Goal: Information Seeking & Learning: Learn about a topic

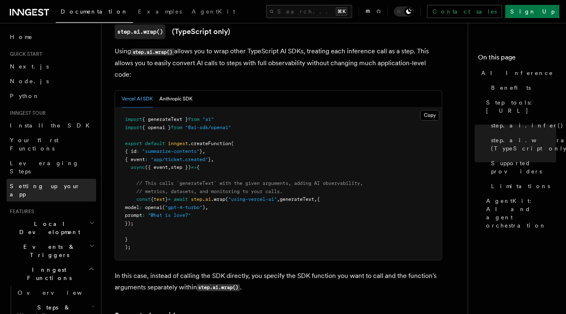
scroll to position [813, 0]
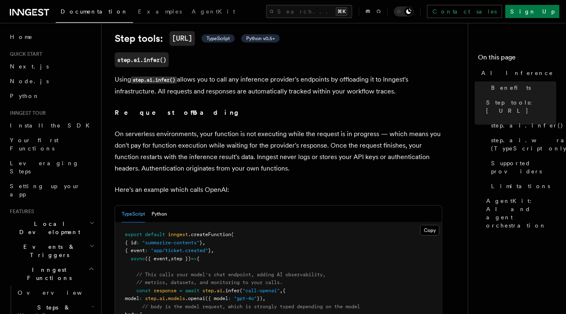
scroll to position [322, 0]
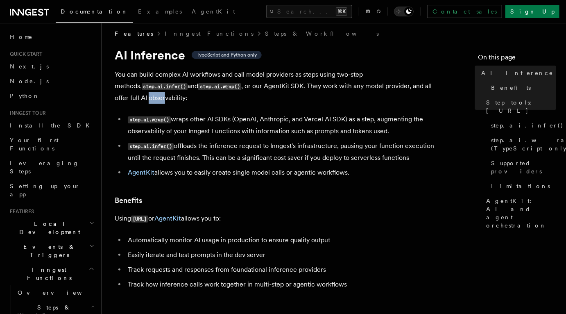
scroll to position [9, 0]
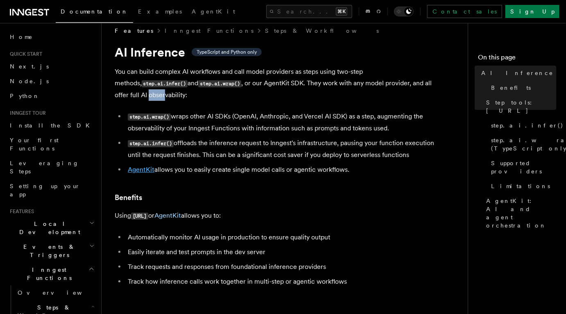
click at [148, 166] on link "AgentKit" at bounding box center [141, 170] width 27 height 8
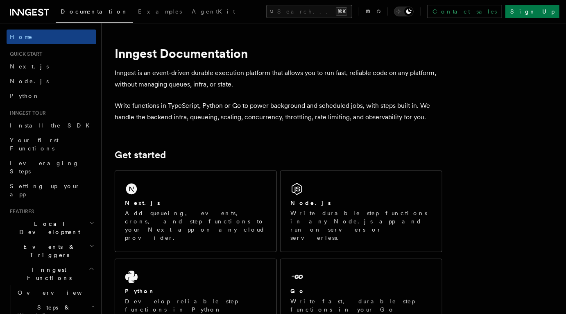
click at [421, 82] on p "Inngest is an event-driven durable execution platform that allows you to run fa…" at bounding box center [279, 78] width 328 height 23
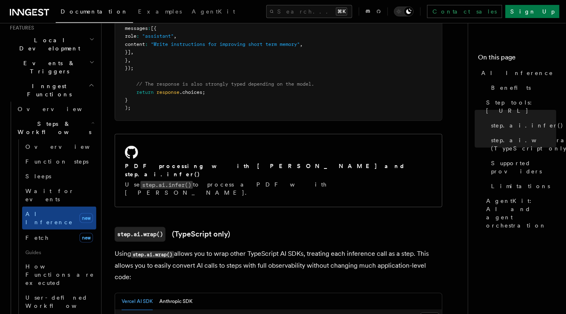
scroll to position [607, 0]
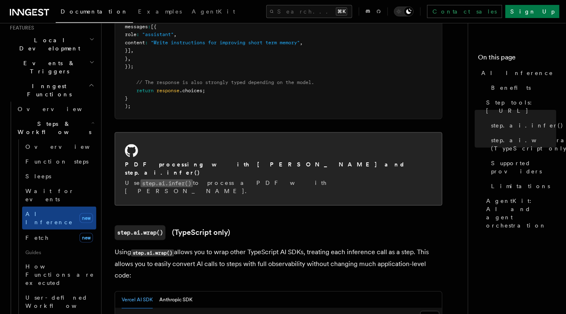
click at [175, 143] on div "PDF processing with Claude Sonnet and step.ai.infer() Use step.ai.infer() to pr…" at bounding box center [278, 169] width 327 height 73
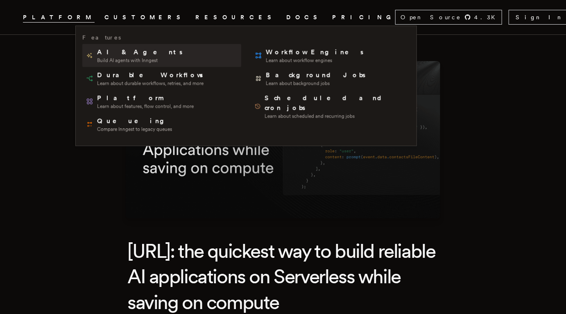
click at [122, 58] on span "Build AI agents with Inngest" at bounding box center [140, 60] width 87 height 7
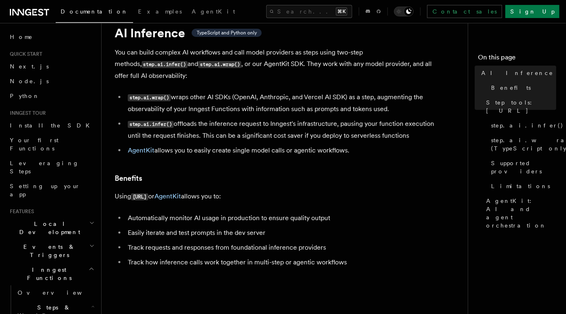
scroll to position [29, 0]
click at [288, 11] on button "Search... ⌘K" at bounding box center [309, 11] width 86 height 13
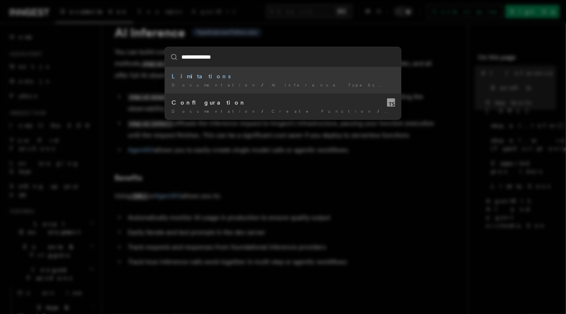
type input "**********"
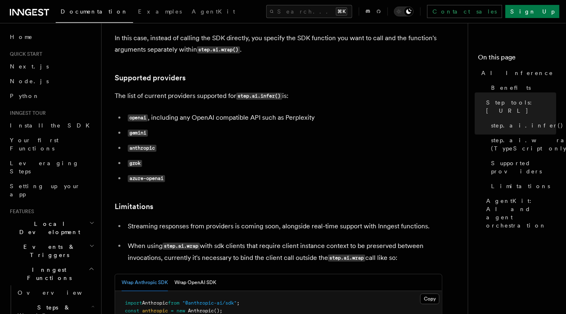
scroll to position [1169, 0]
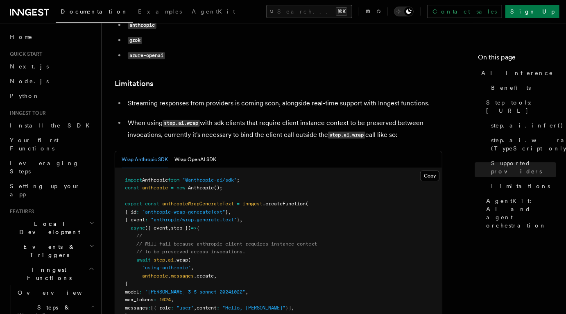
click at [434, 28] on article "Features Inngest Functions Steps & Workflows AI Inference TypeScript and Python…" at bounding box center [288, 289] width 347 height 2845
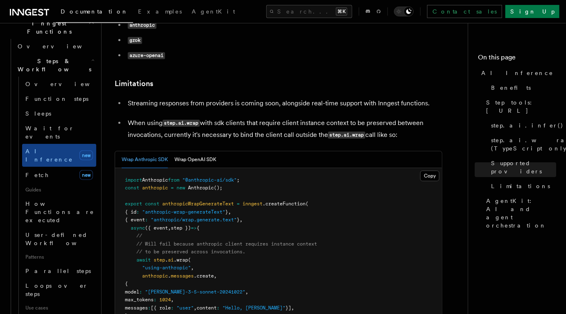
scroll to position [248, 0]
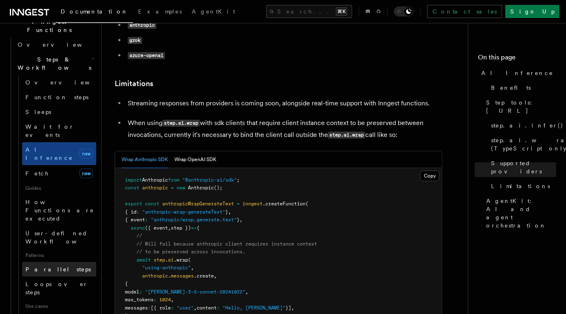
click at [56, 266] on span "Parallel steps" at bounding box center [58, 269] width 66 height 7
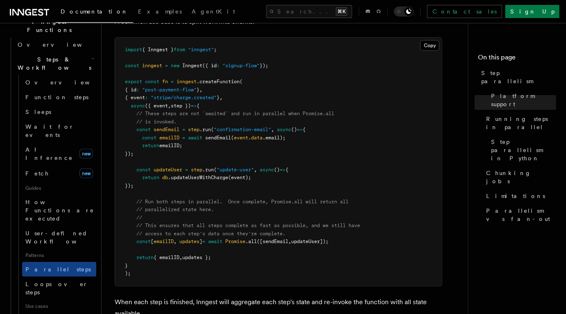
scroll to position [270, 0]
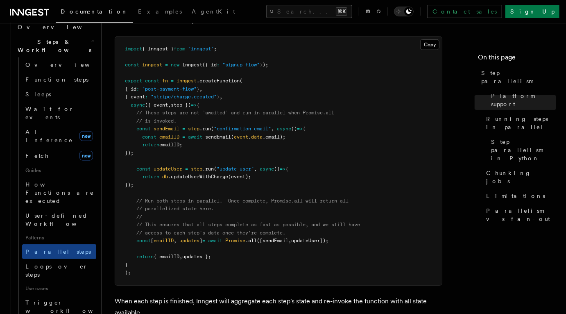
scroll to position [293, 0]
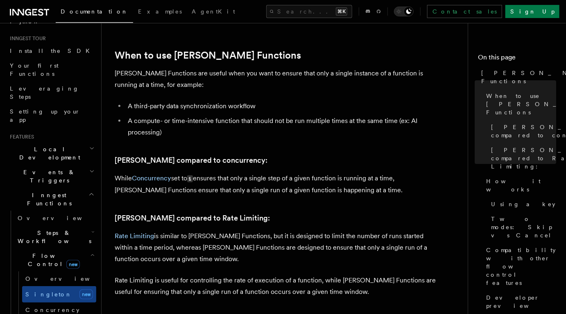
scroll to position [74, 0]
